Goal: Task Accomplishment & Management: Complete application form

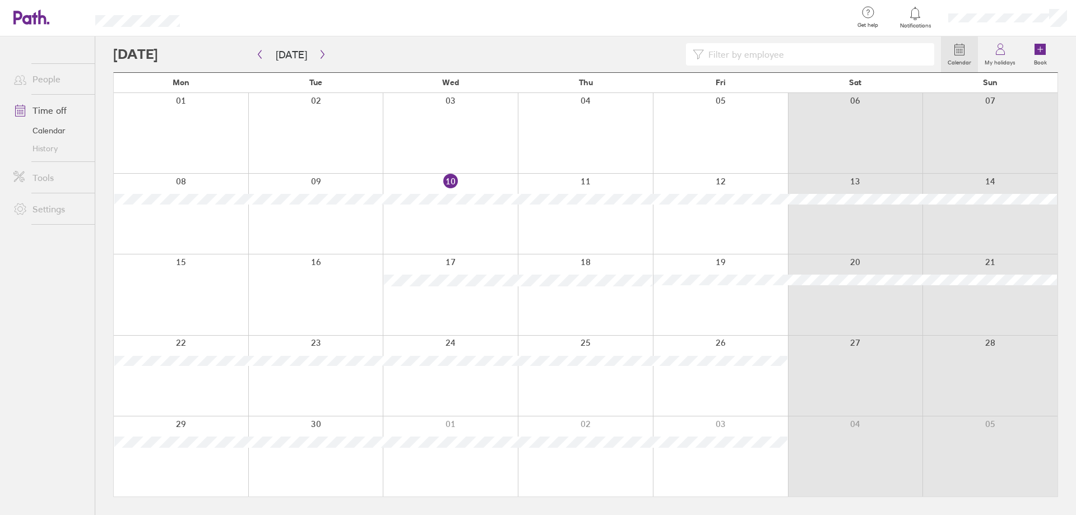
click at [198, 278] on div at bounding box center [181, 294] width 134 height 80
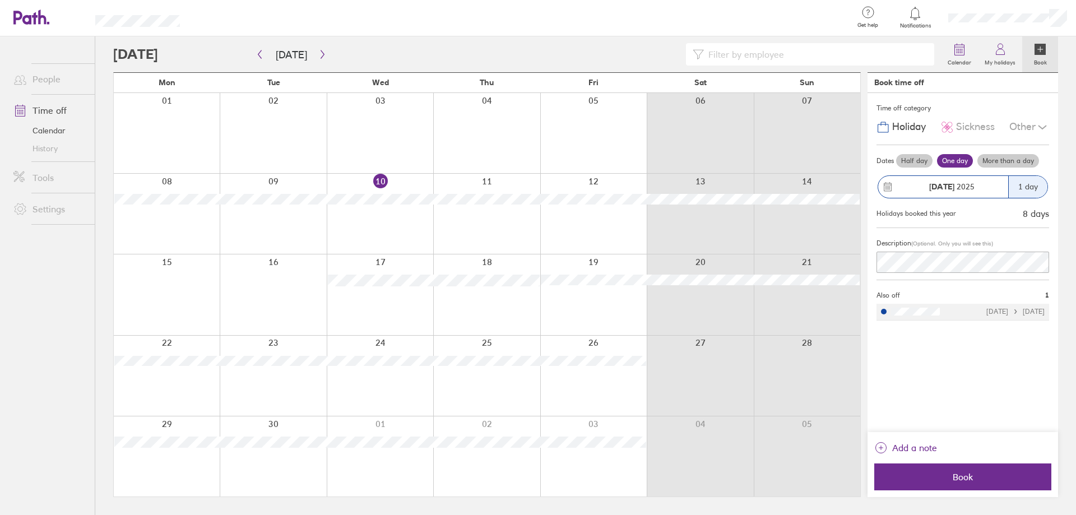
click at [996, 163] on label "More than a day" at bounding box center [1008, 160] width 62 height 13
click at [0, 0] on input "More than a day" at bounding box center [0, 0] width 0 height 0
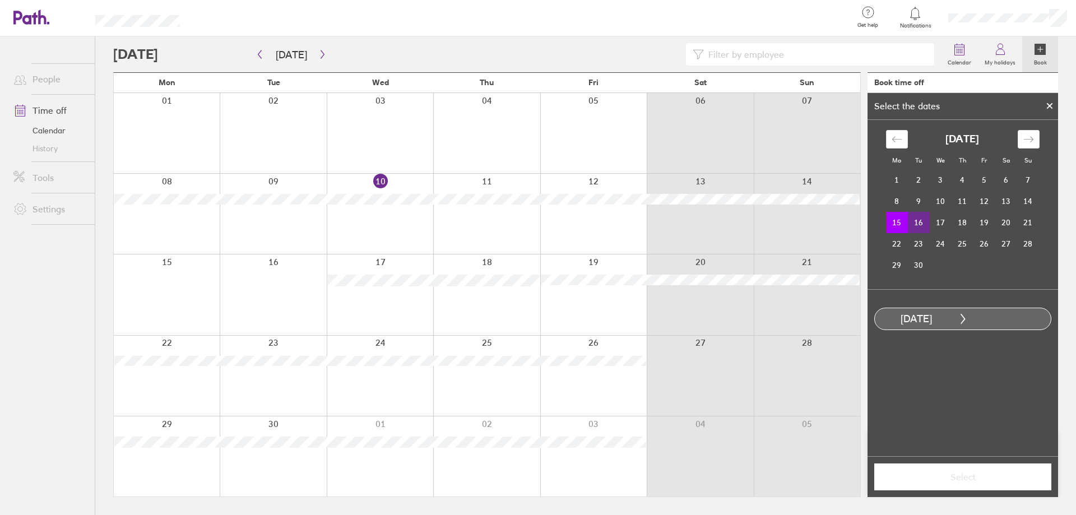
click at [921, 220] on td "16" at bounding box center [919, 222] width 22 height 21
click at [947, 471] on button "Select" at bounding box center [962, 476] width 177 height 27
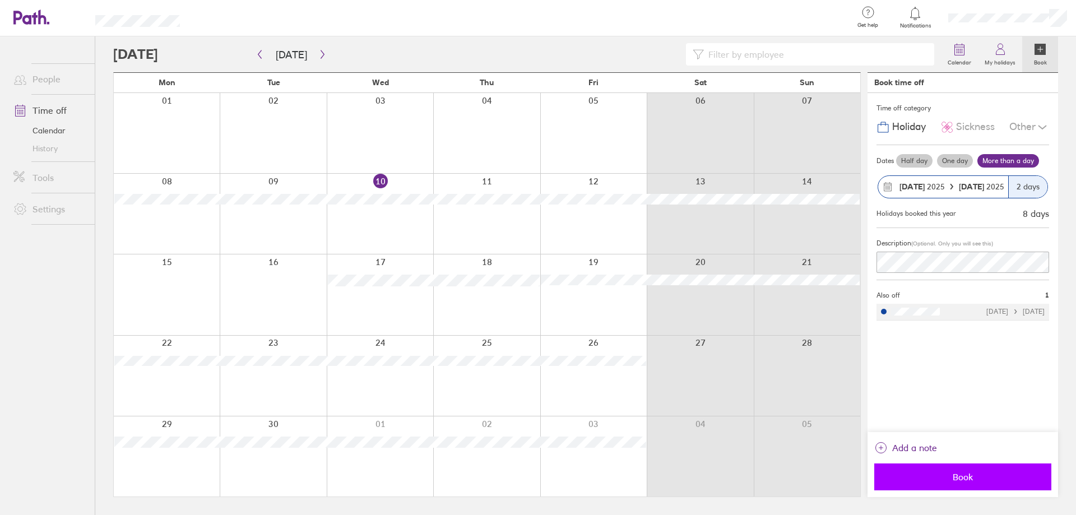
click at [929, 467] on button "Book" at bounding box center [962, 476] width 177 height 27
